Goal: Information Seeking & Learning: Learn about a topic

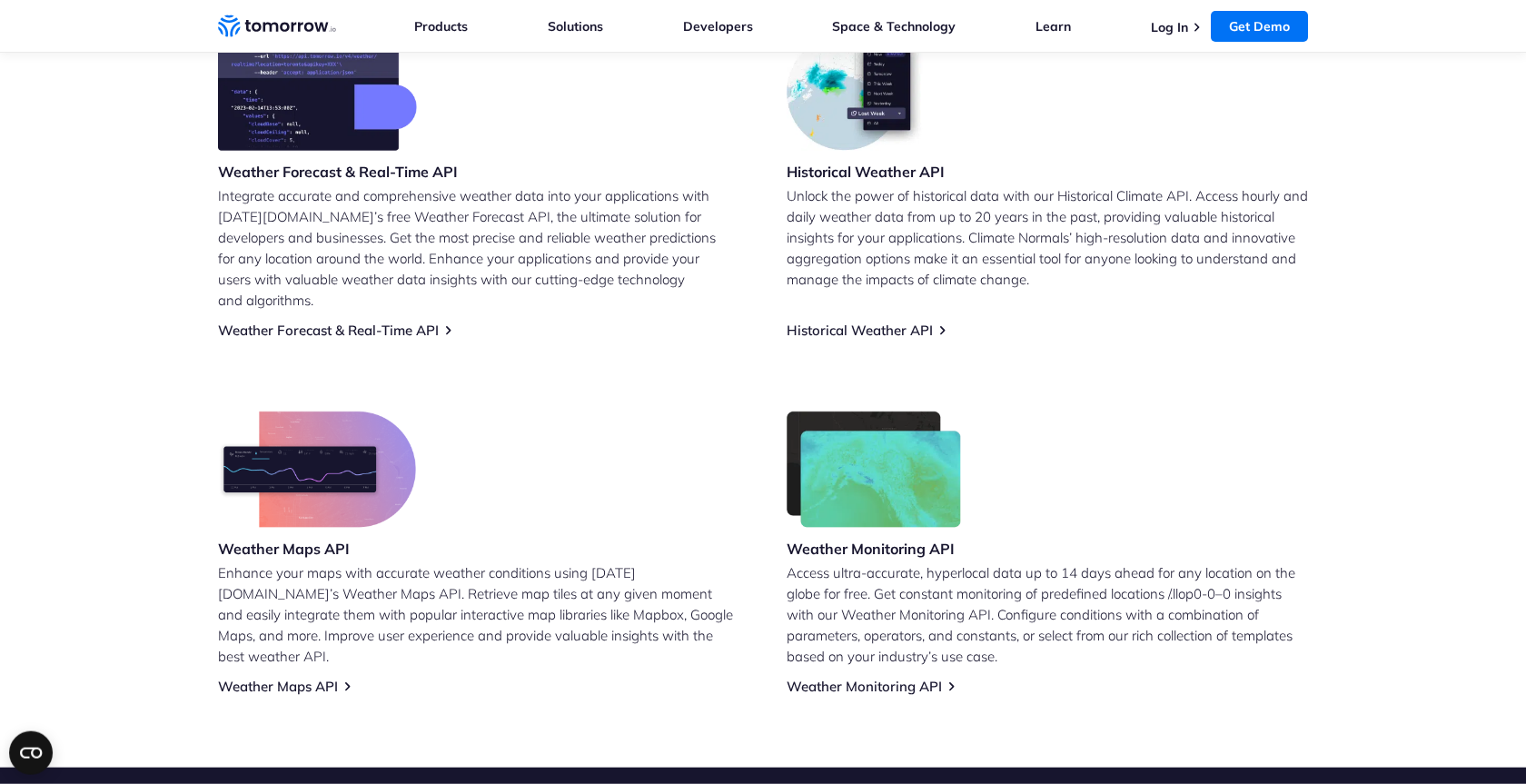
scroll to position [827, 0]
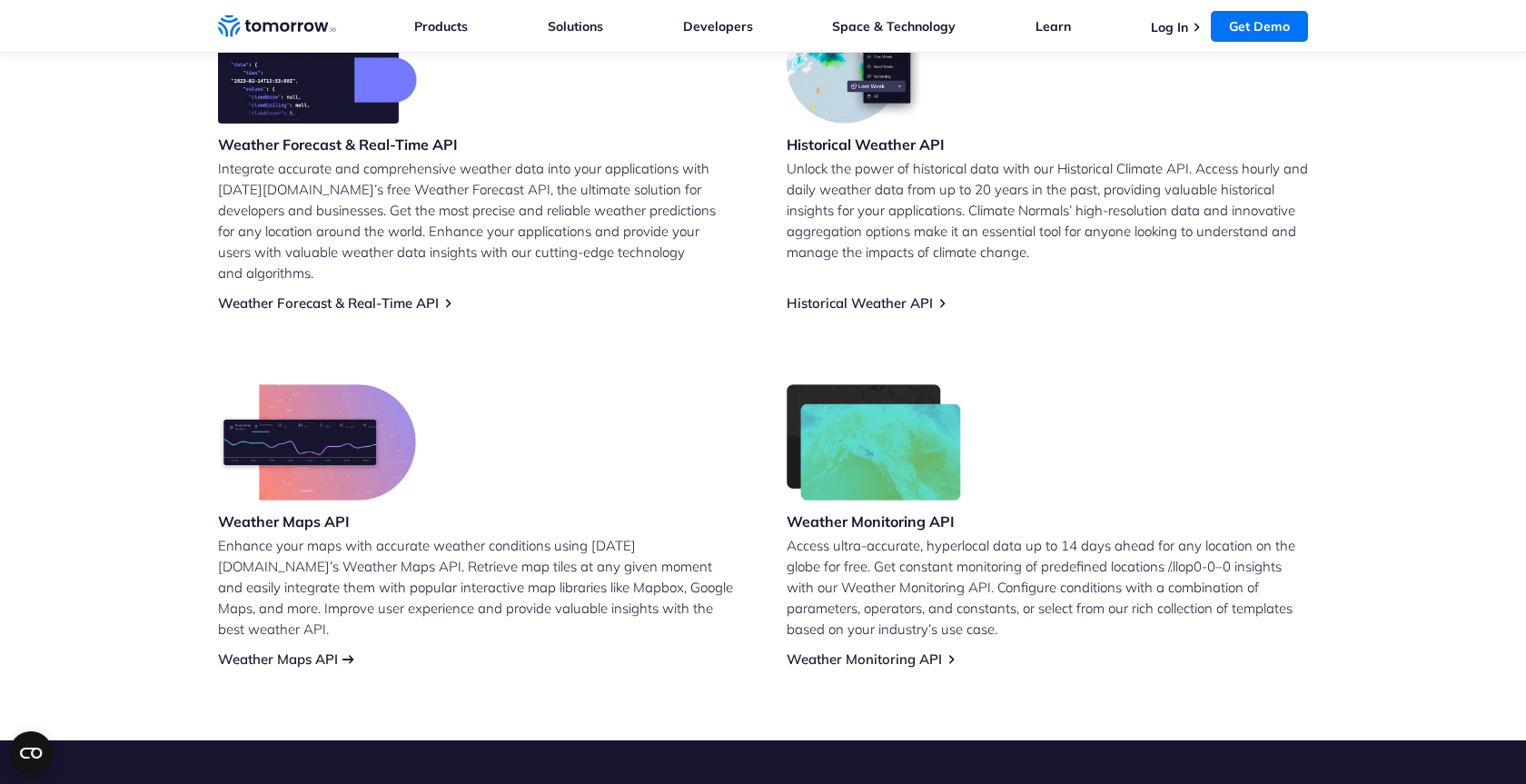
click at [264, 650] on link "Weather Maps API" at bounding box center [277, 658] width 119 height 17
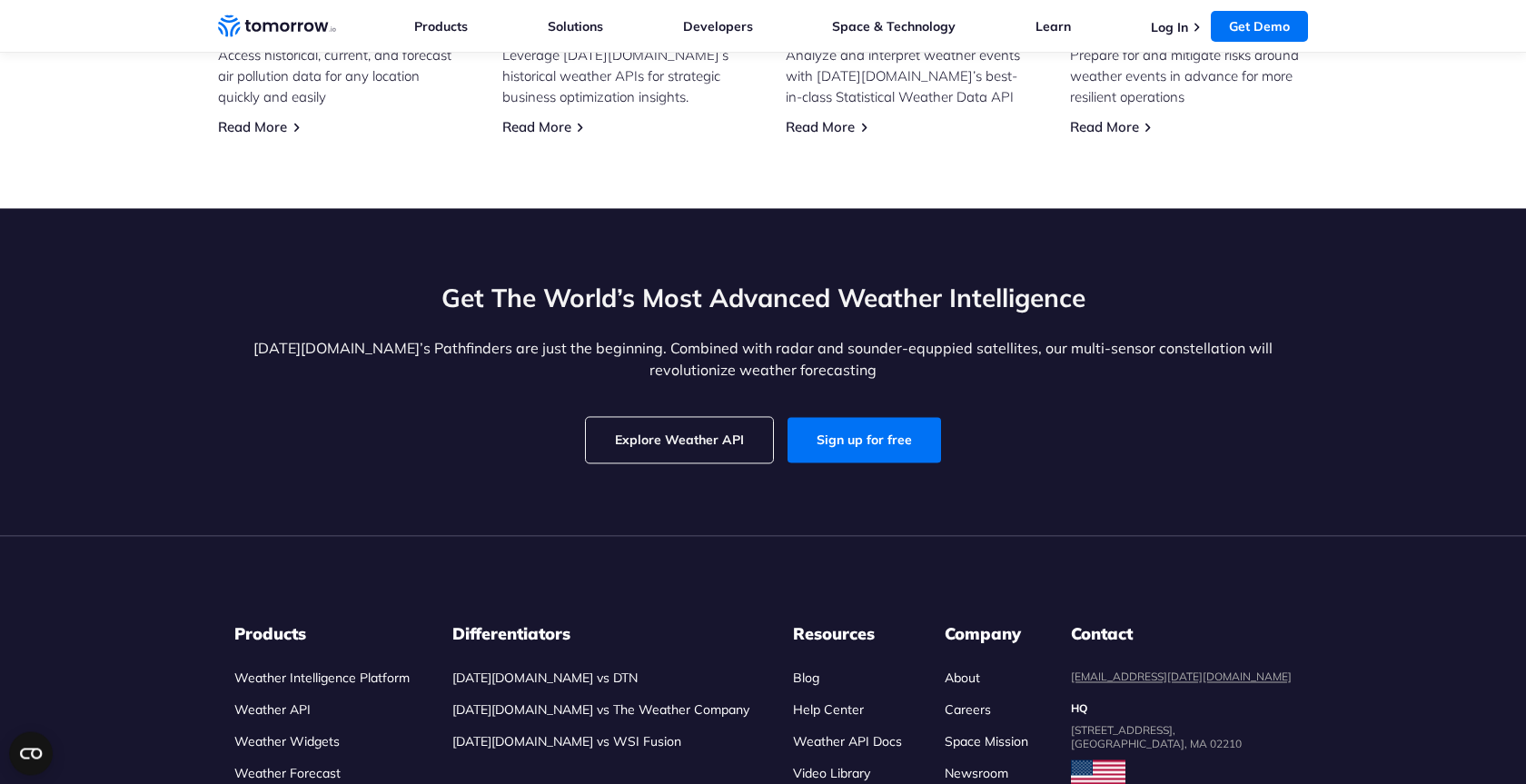
scroll to position [4114, 0]
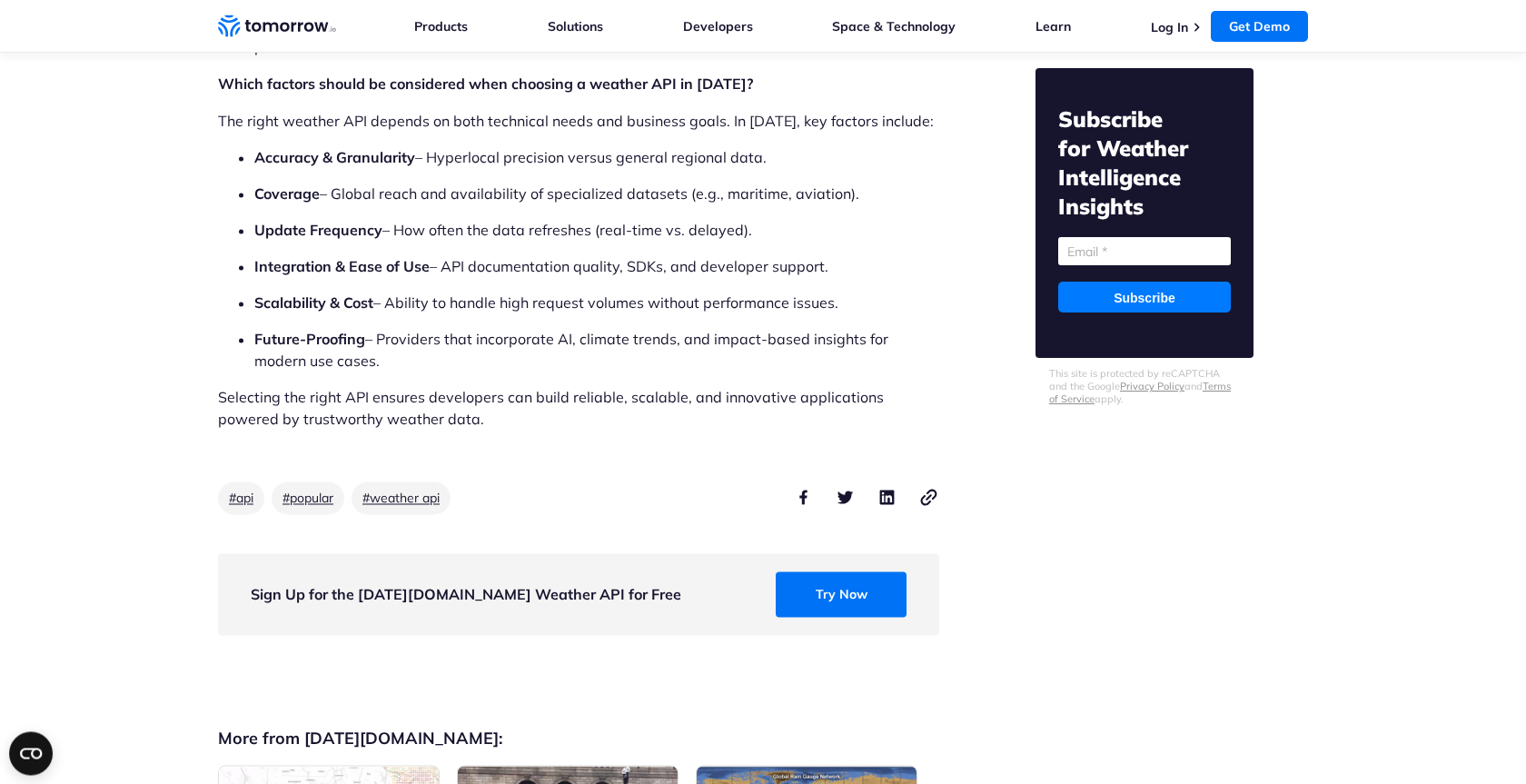
scroll to position [15613, 0]
